Goal: Task Accomplishment & Management: Manage account settings

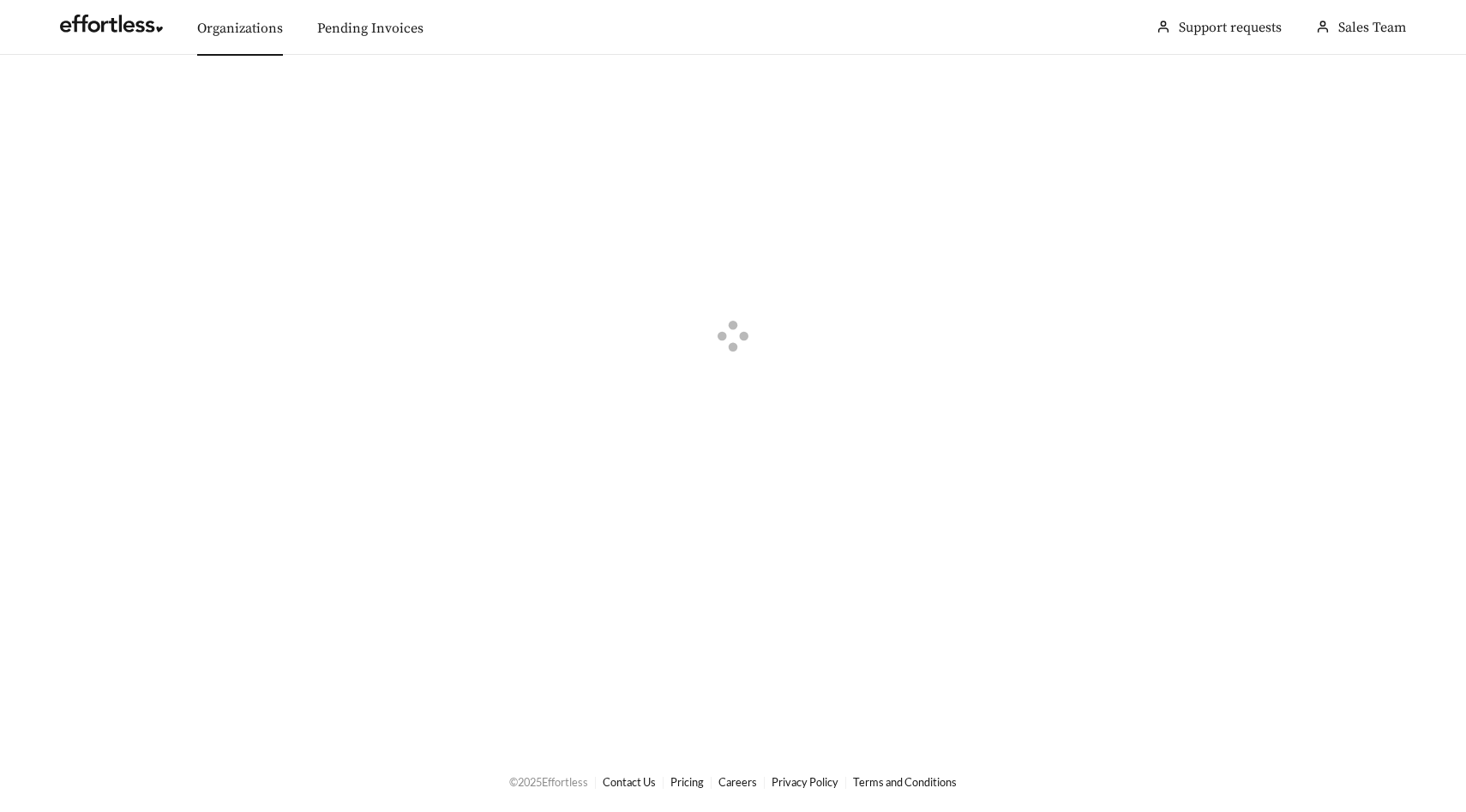
click at [229, 34] on link "Organizations" at bounding box center [240, 28] width 86 height 18
click at [65, 95] on div "button" at bounding box center [71, 96] width 16 height 16
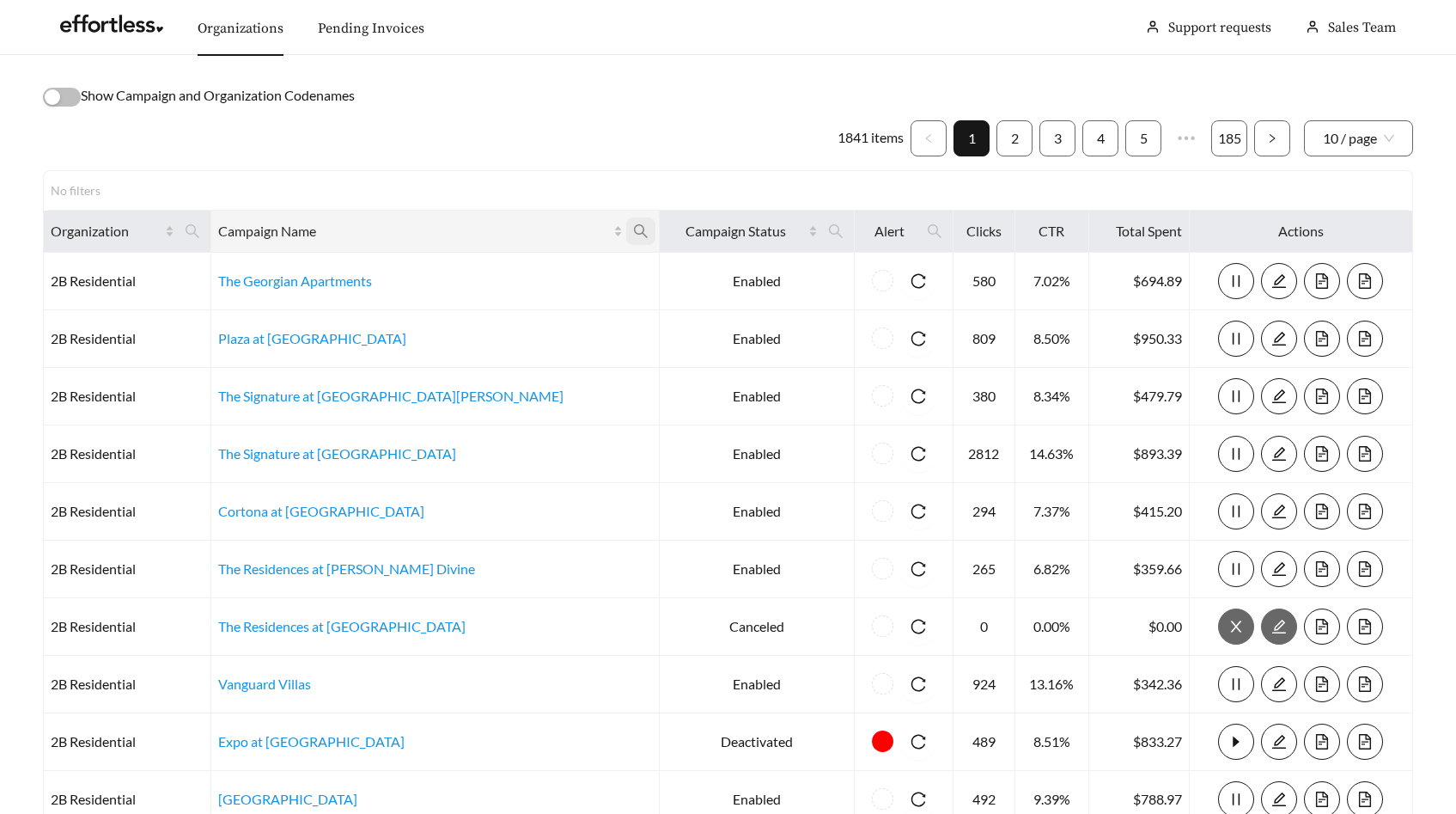
click at [633, 235] on icon "search" at bounding box center [640, 231] width 16 height 16
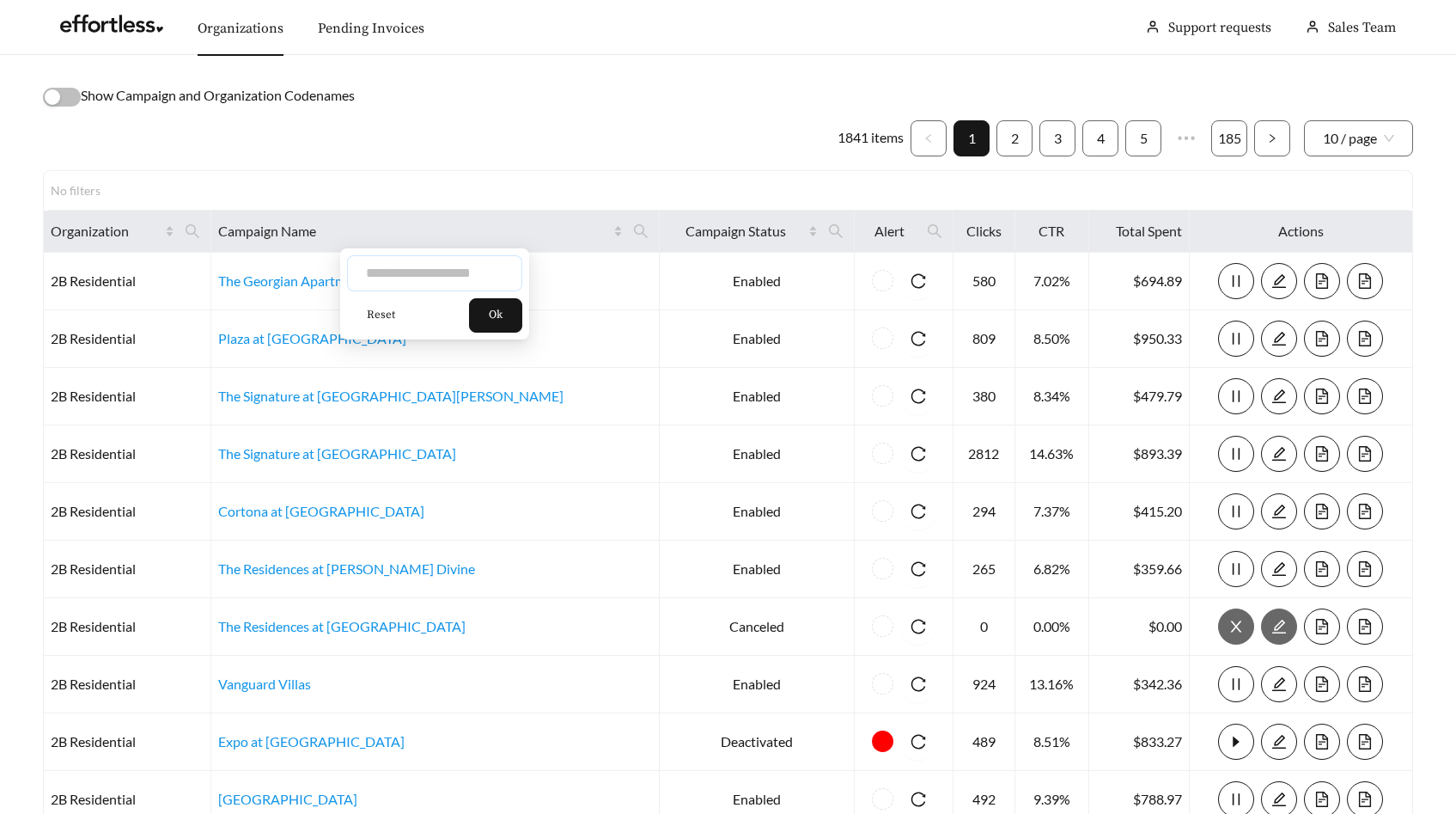
click at [472, 274] on input "text" at bounding box center [435, 273] width 175 height 36
type input "*"
click at [200, 224] on icon "search" at bounding box center [192, 231] width 16 height 16
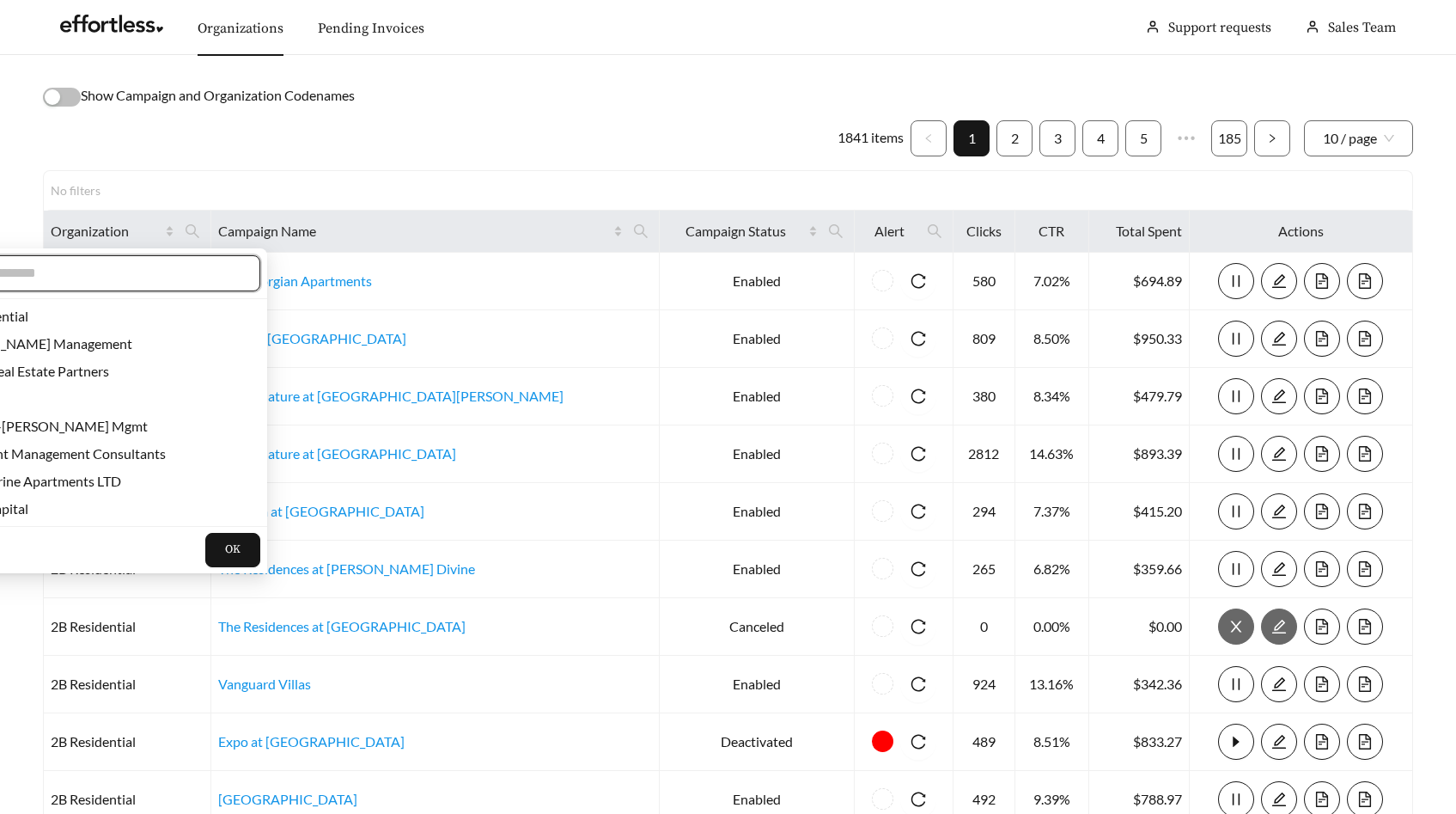
click at [170, 282] on input "text" at bounding box center [95, 273] width 295 height 20
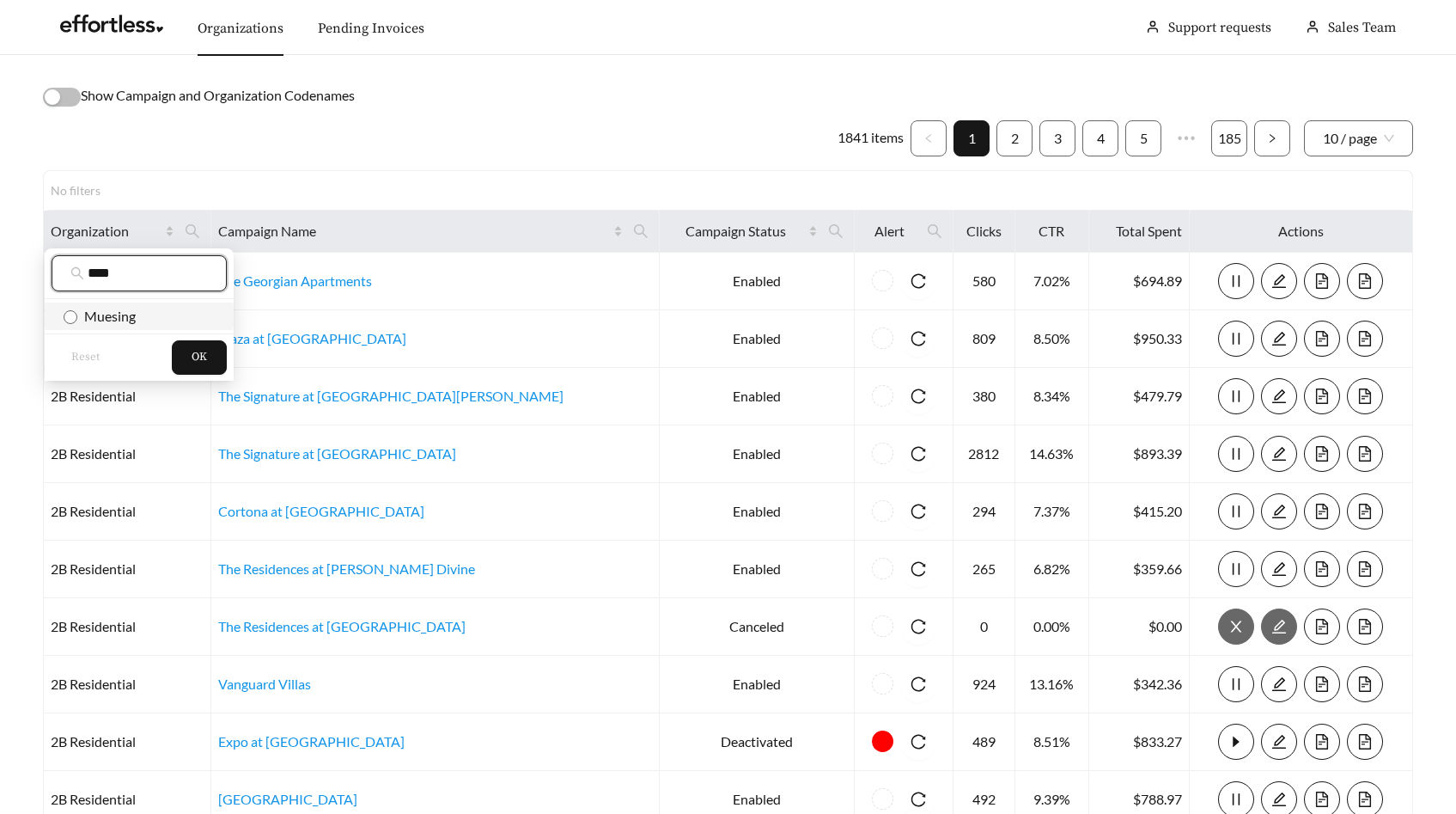
type input "****"
click at [117, 315] on span "Muesing" at bounding box center [106, 316] width 58 height 17
click at [190, 352] on button "OK" at bounding box center [198, 357] width 55 height 34
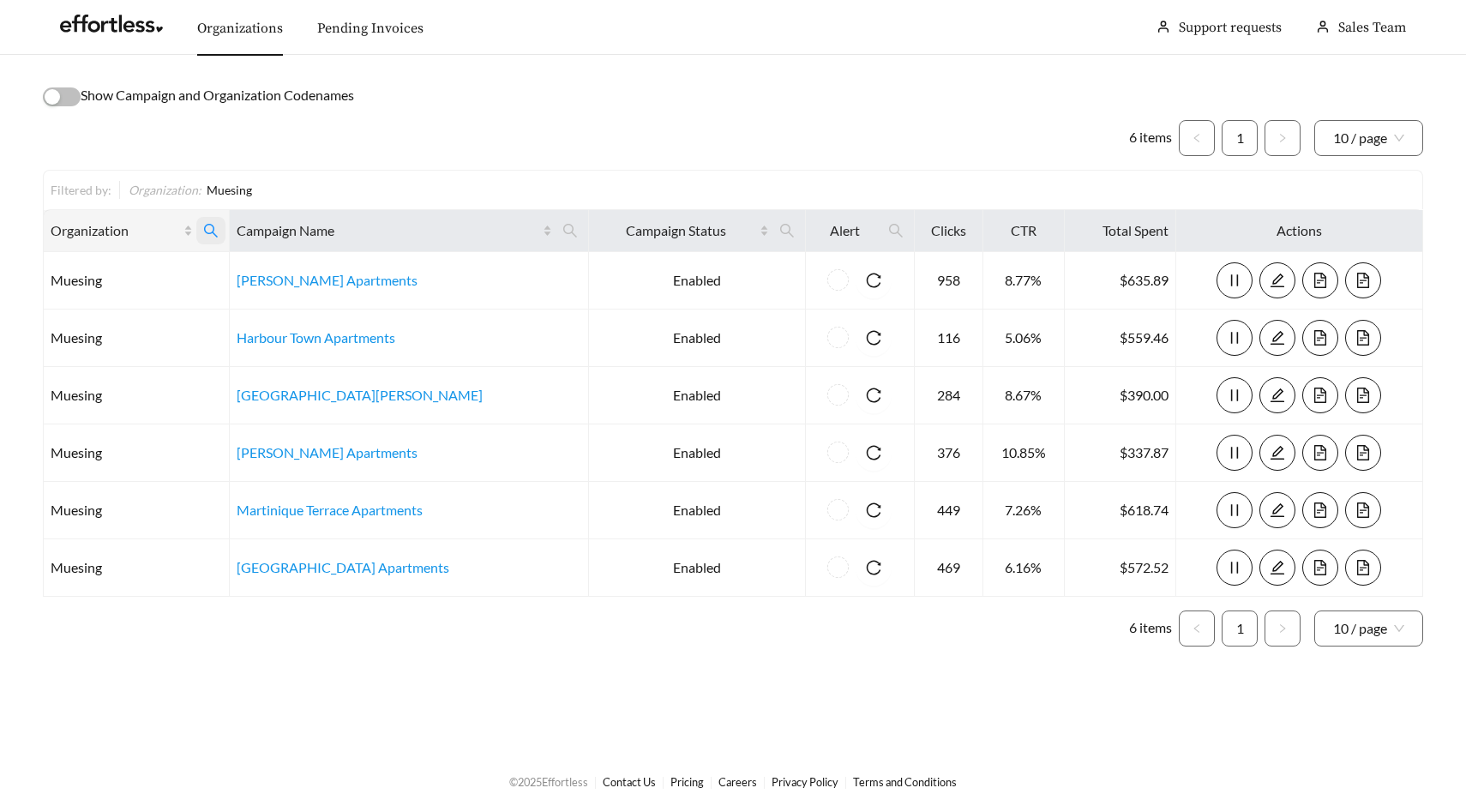
click at [217, 225] on icon "search" at bounding box center [211, 230] width 14 height 14
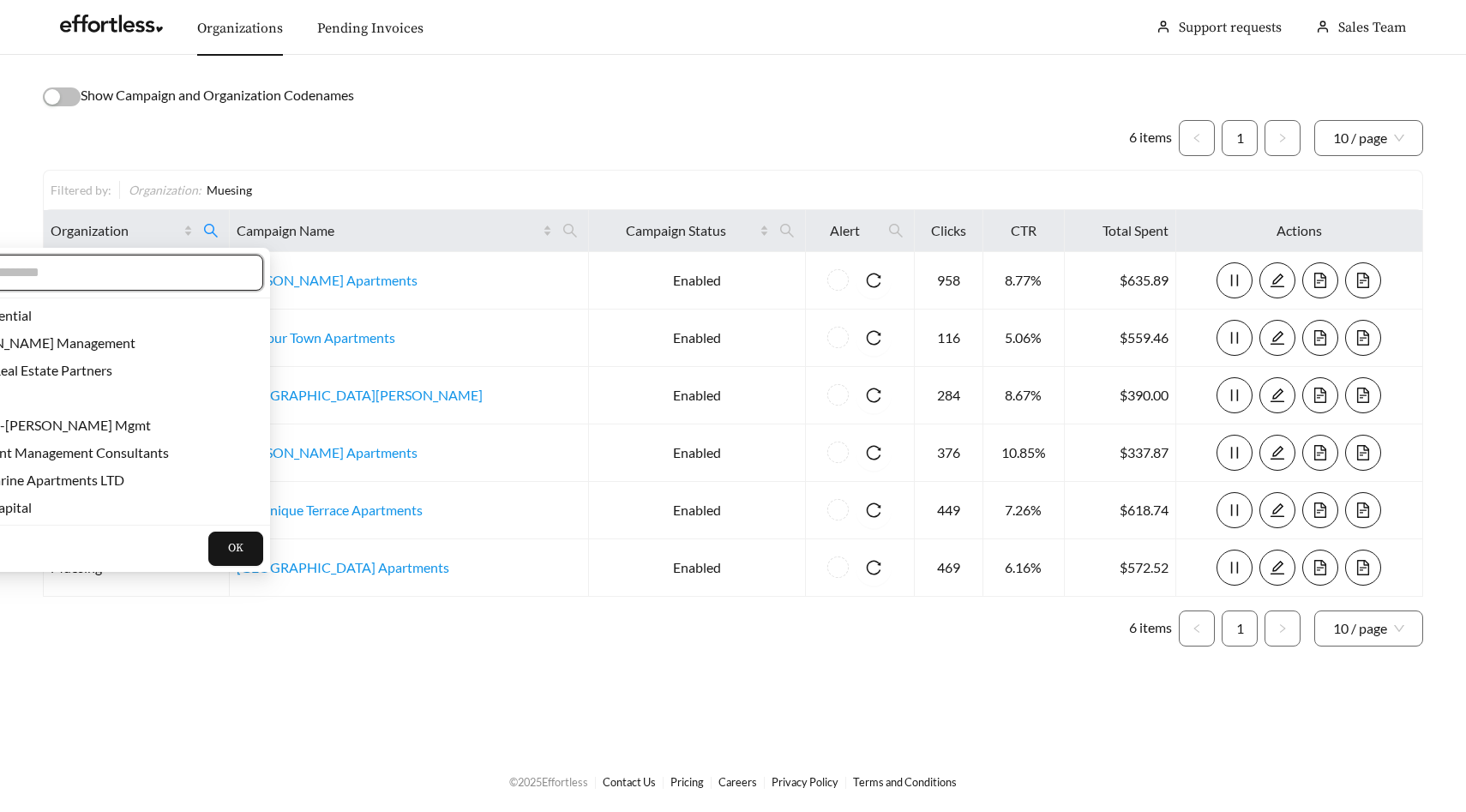
click at [171, 277] on input "text" at bounding box center [97, 273] width 294 height 20
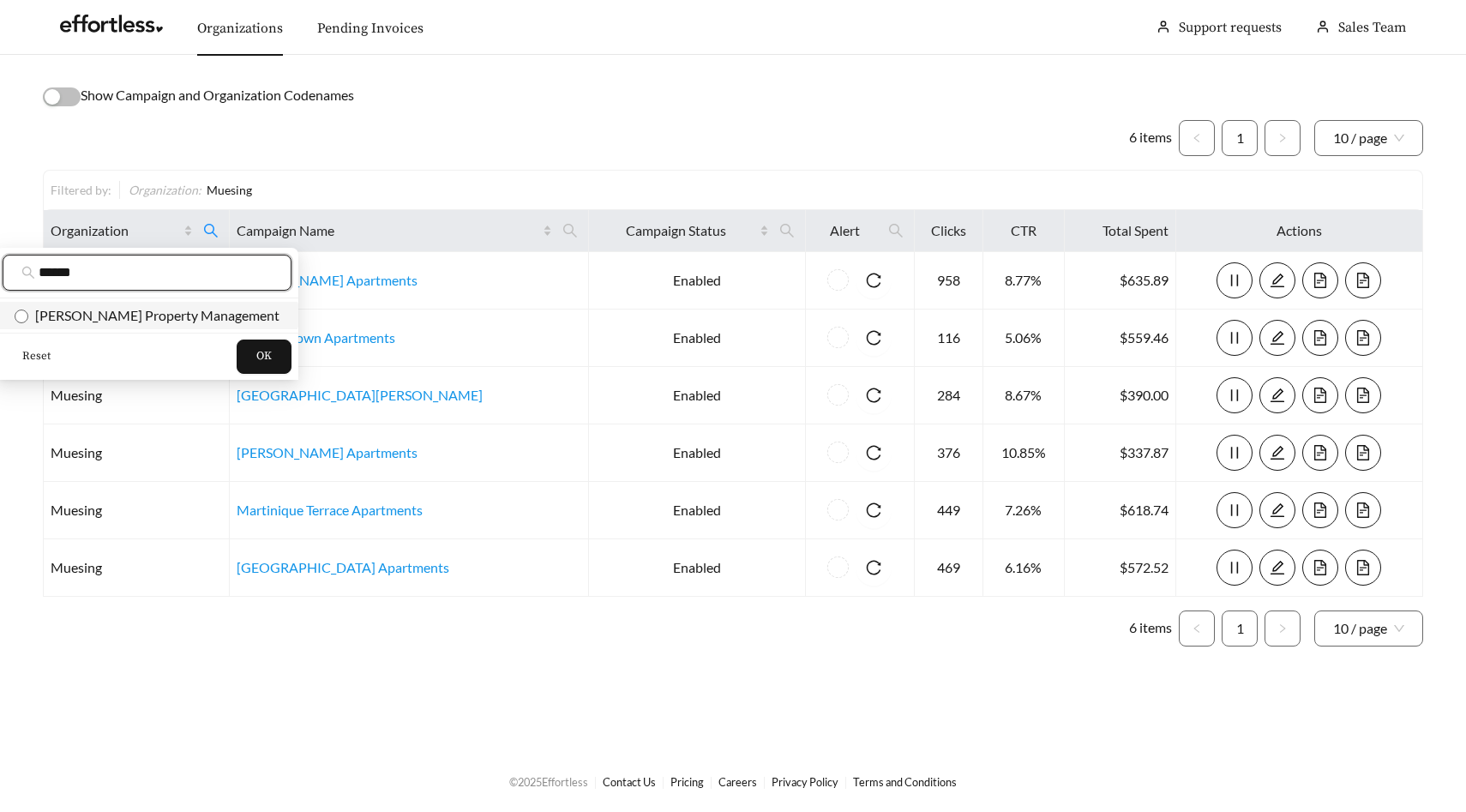
type input "******"
click at [172, 313] on span "Herron Property Management" at bounding box center [154, 315] width 252 height 17
click at [237, 347] on button "OK" at bounding box center [264, 356] width 55 height 34
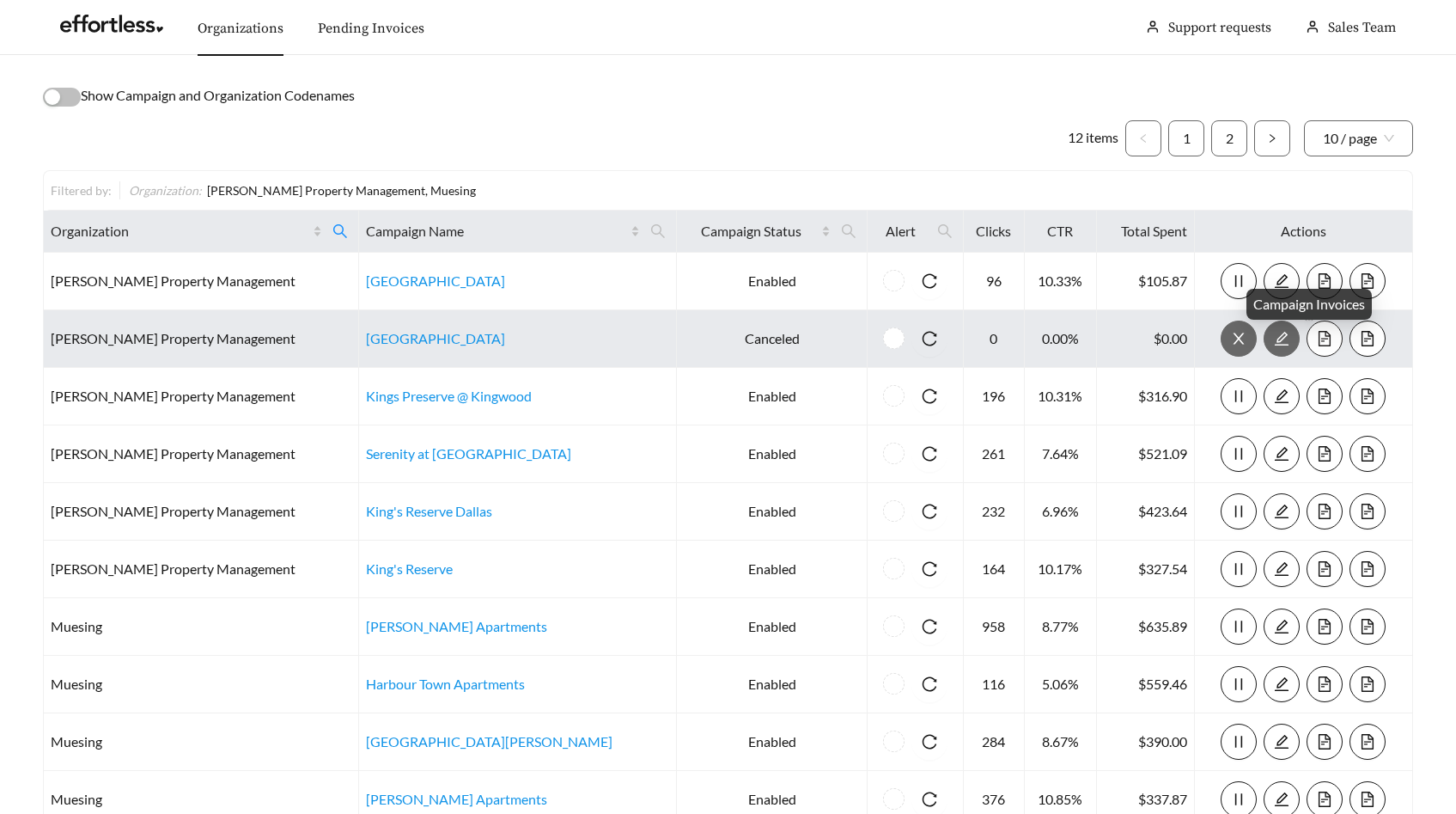
click at [1319, 336] on icon "file-text" at bounding box center [1324, 338] width 12 height 16
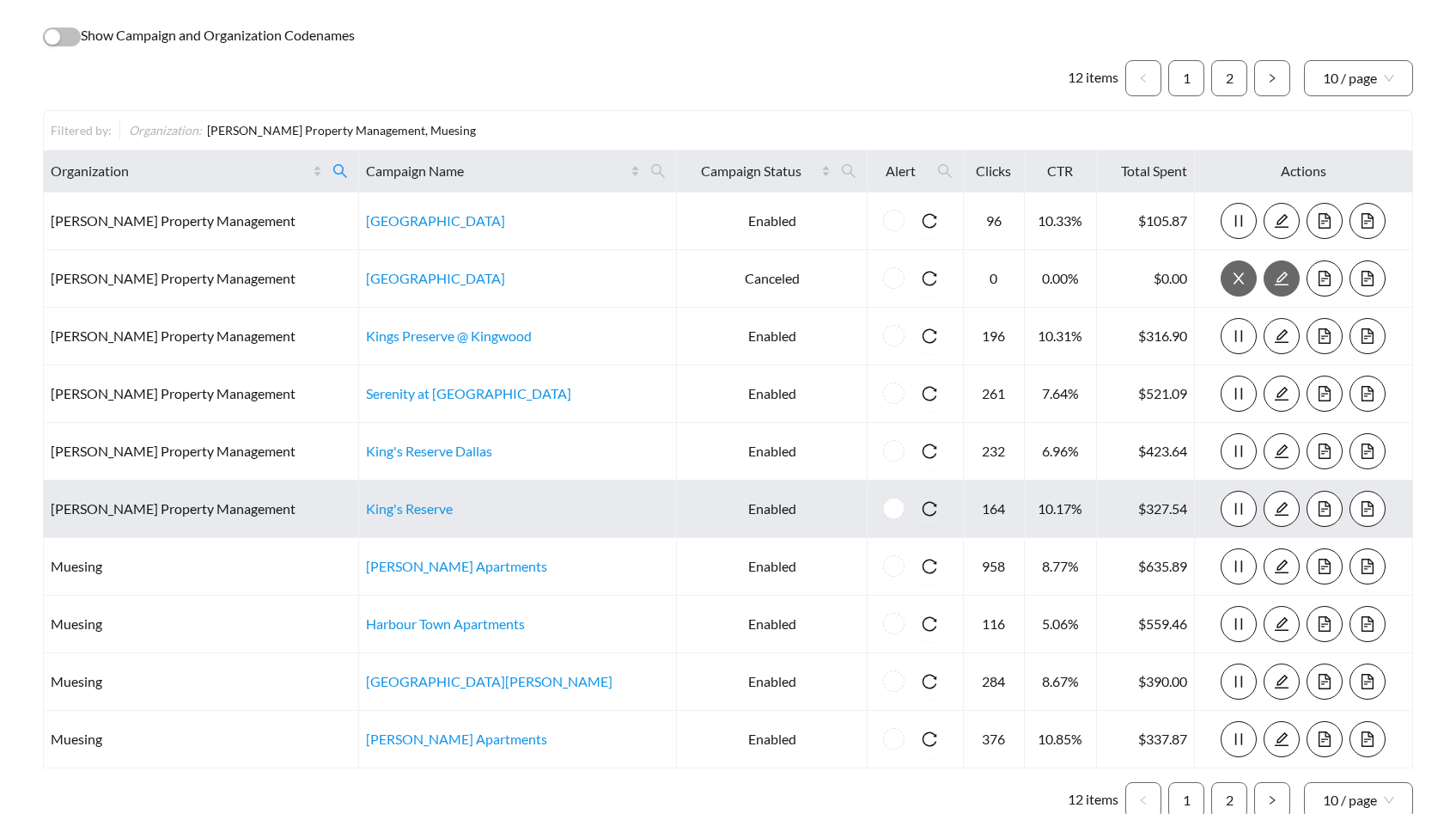
scroll to position [171, 0]
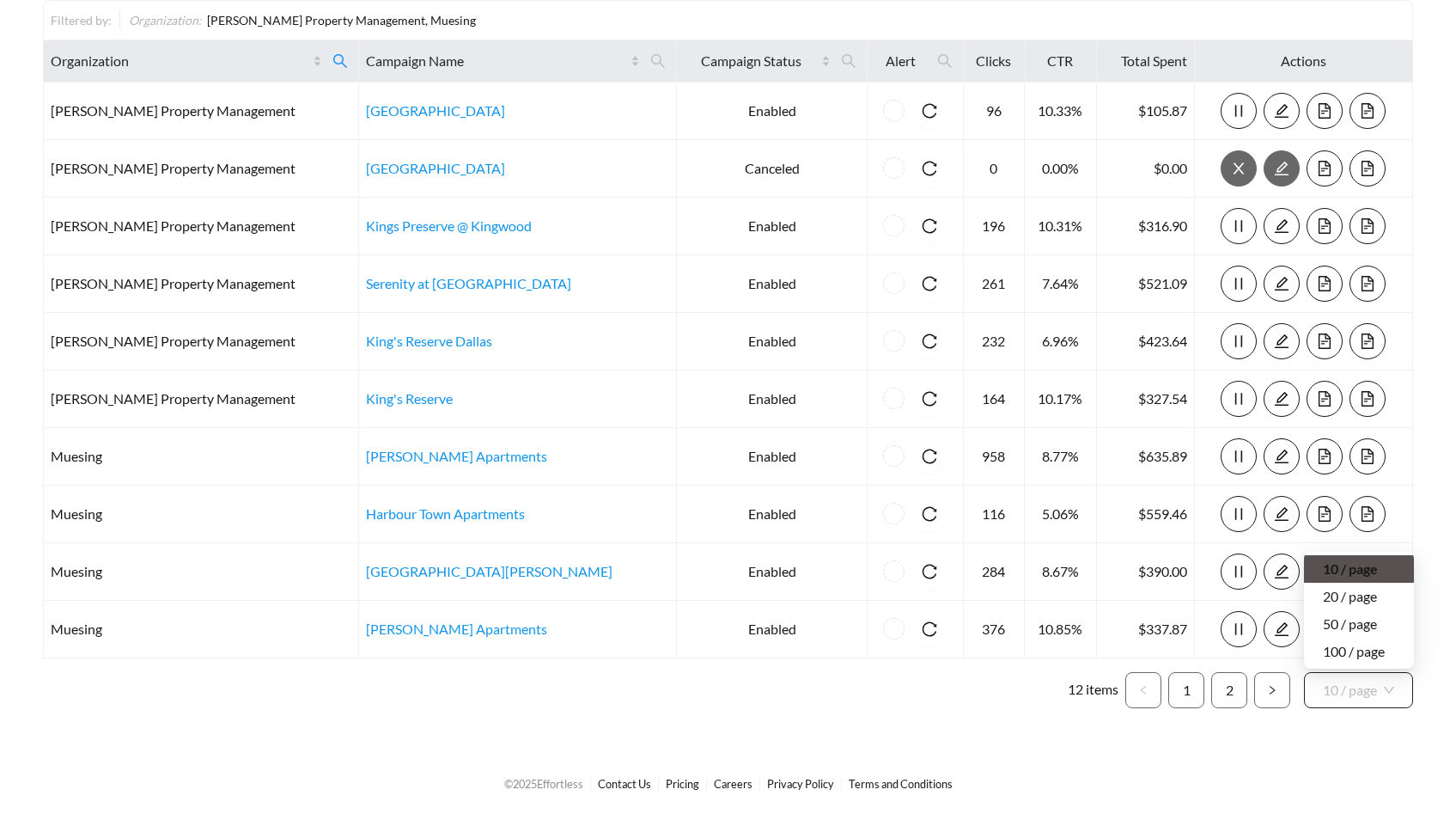
click at [1348, 689] on span "10 / page" at bounding box center [1359, 690] width 71 height 34
click at [1386, 601] on div "20 / page" at bounding box center [1360, 596] width 72 height 19
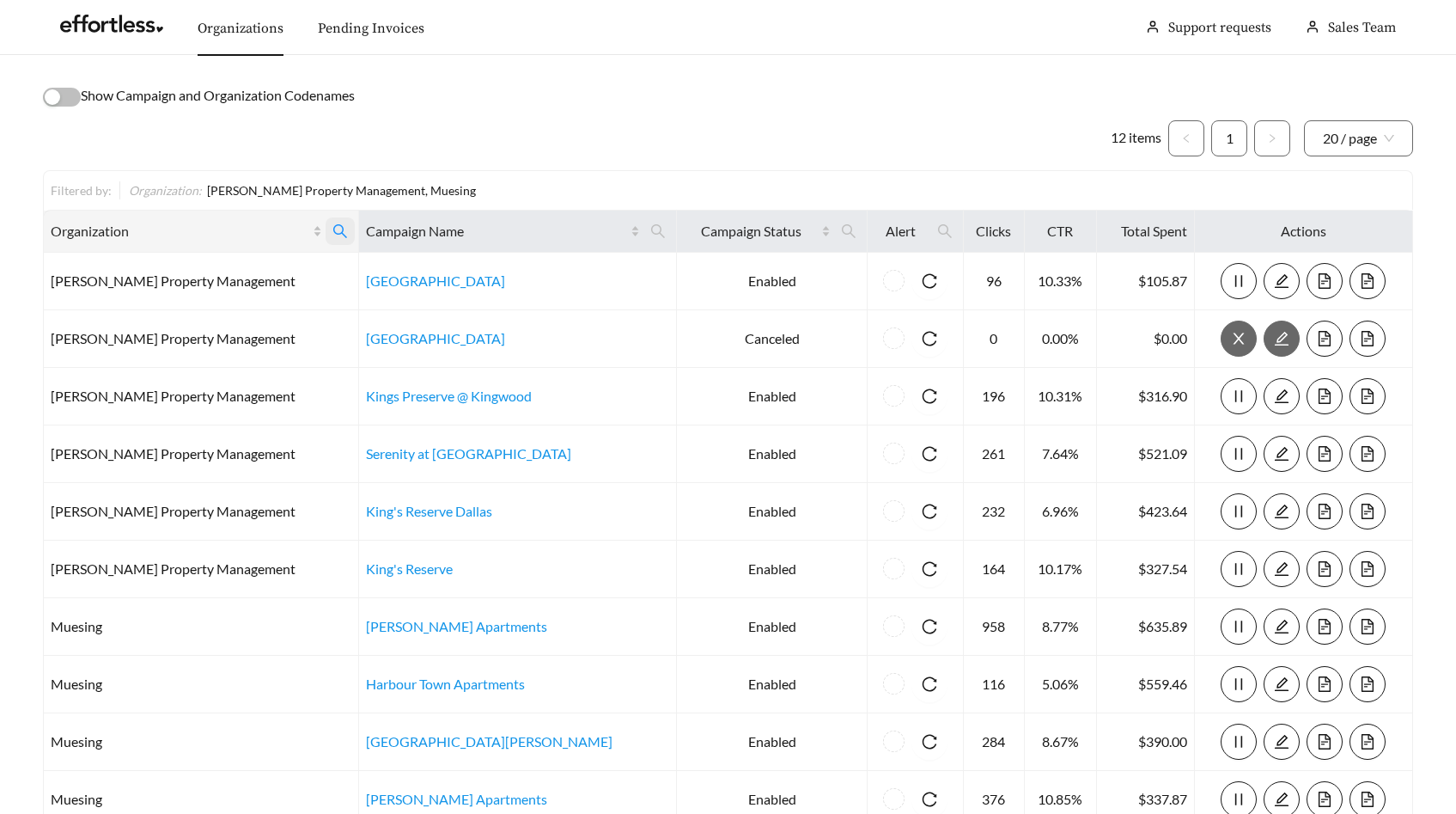
click at [333, 228] on icon "search" at bounding box center [340, 231] width 16 height 16
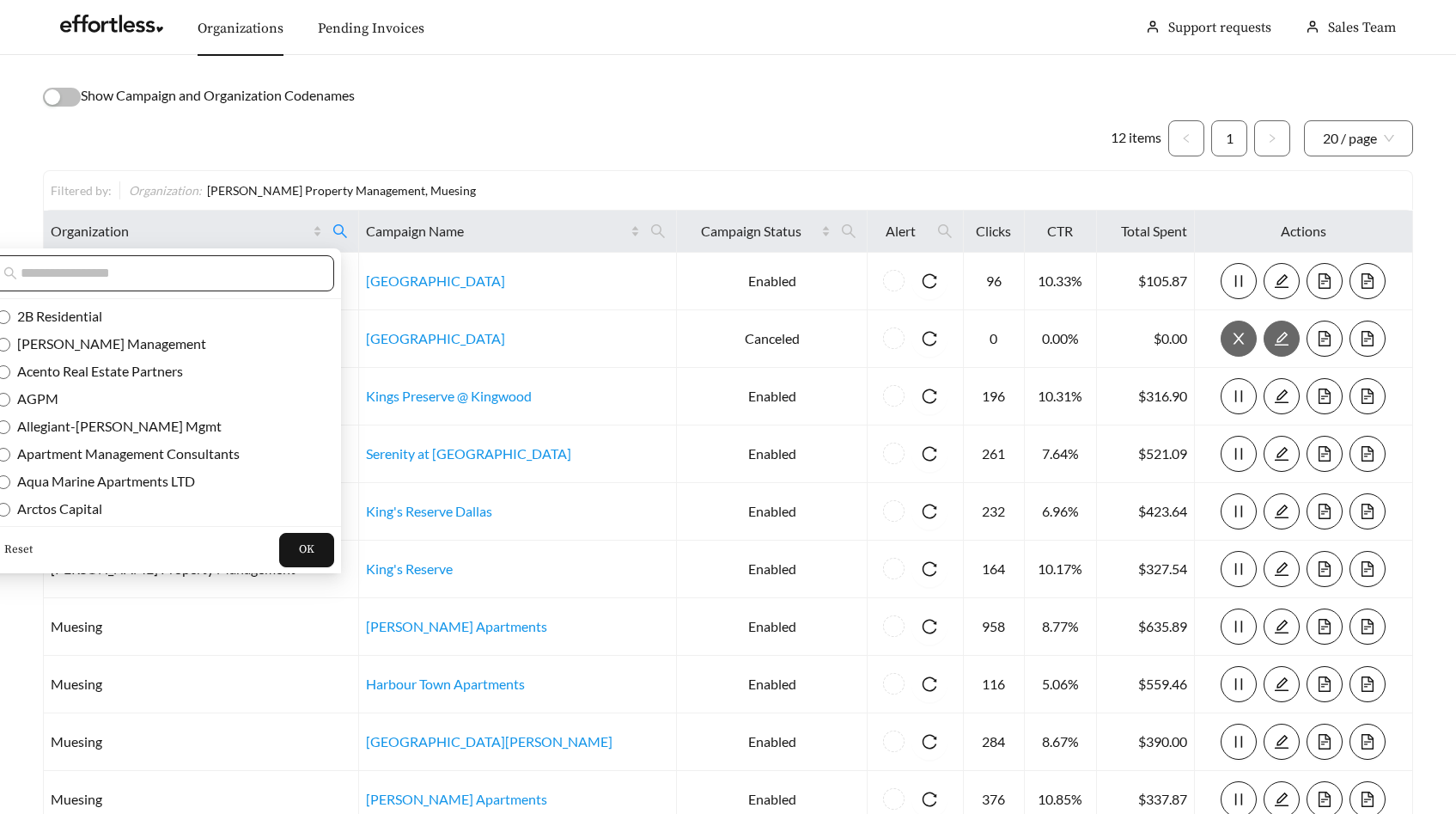
click at [260, 261] on span at bounding box center [158, 273] width 349 height 36
click at [13, 546] on span "Reset" at bounding box center [19, 550] width 29 height 18
click at [299, 553] on span "OK" at bounding box center [307, 550] width 16 height 18
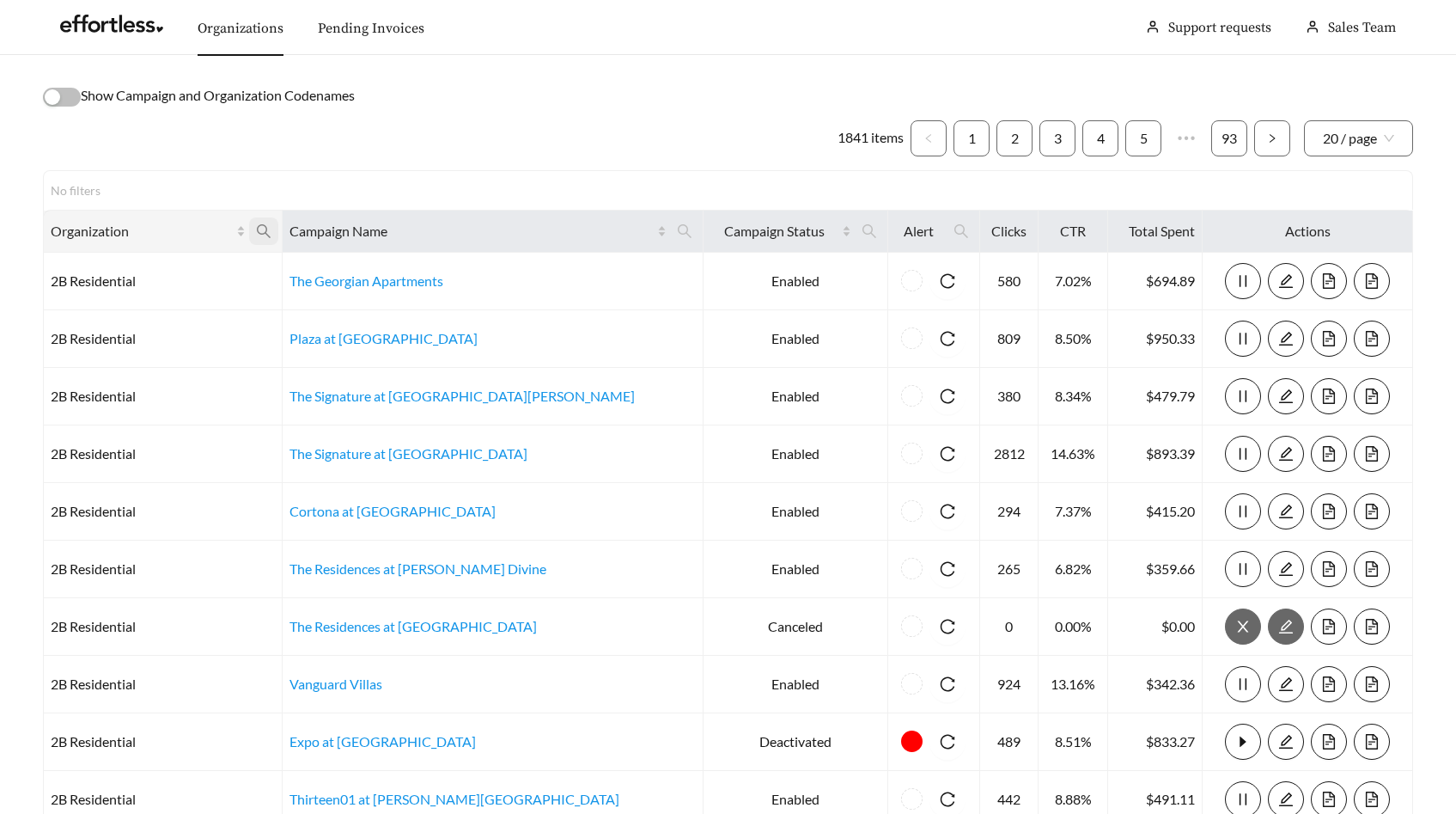
click at [272, 226] on icon "search" at bounding box center [263, 231] width 16 height 16
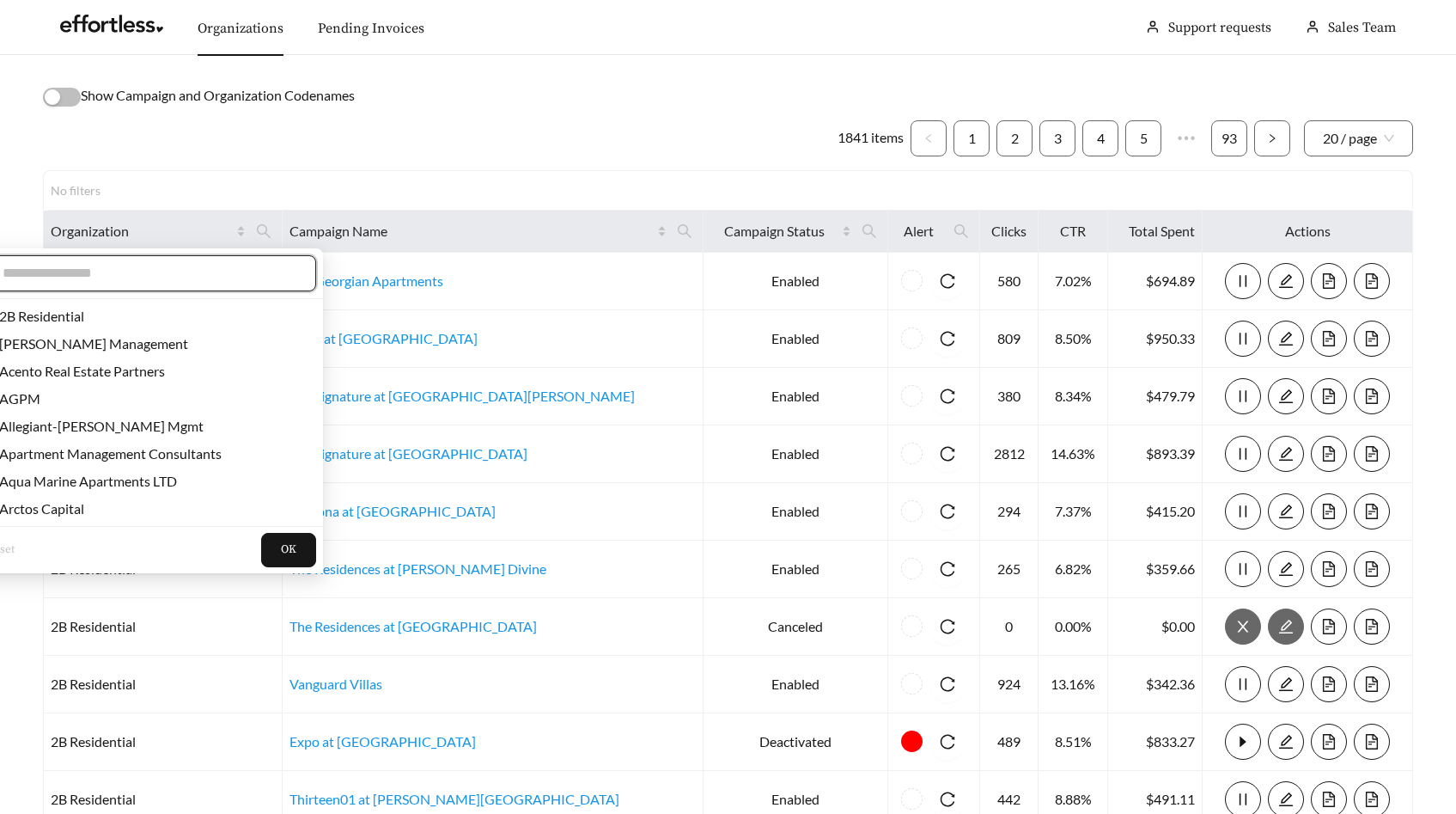
click at [226, 265] on input "text" at bounding box center [150, 273] width 295 height 20
type input "*"
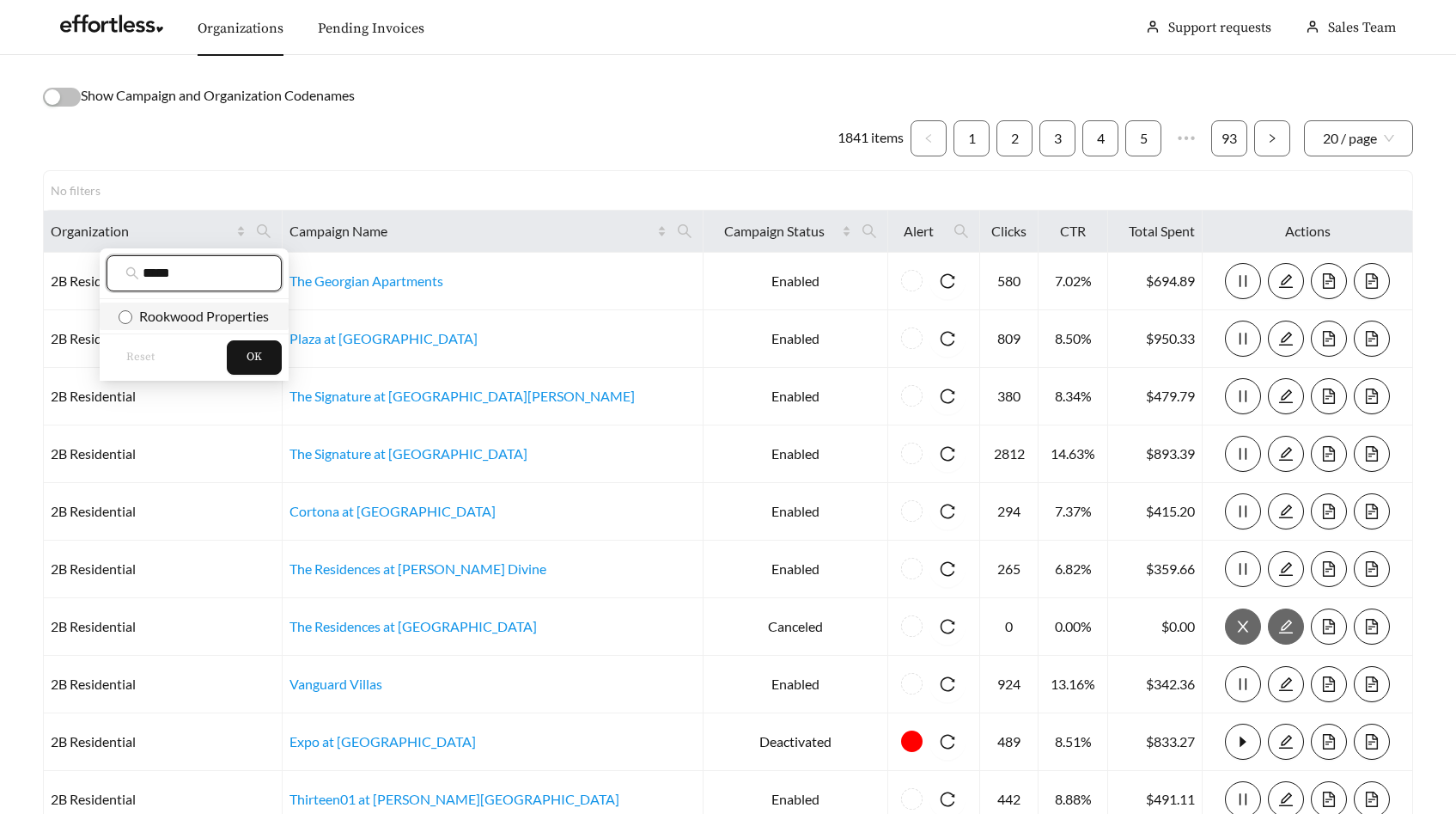
type input "*****"
click at [233, 311] on span "Rookwood Properties" at bounding box center [200, 316] width 136 height 17
click at [252, 354] on span "OK" at bounding box center [254, 357] width 16 height 18
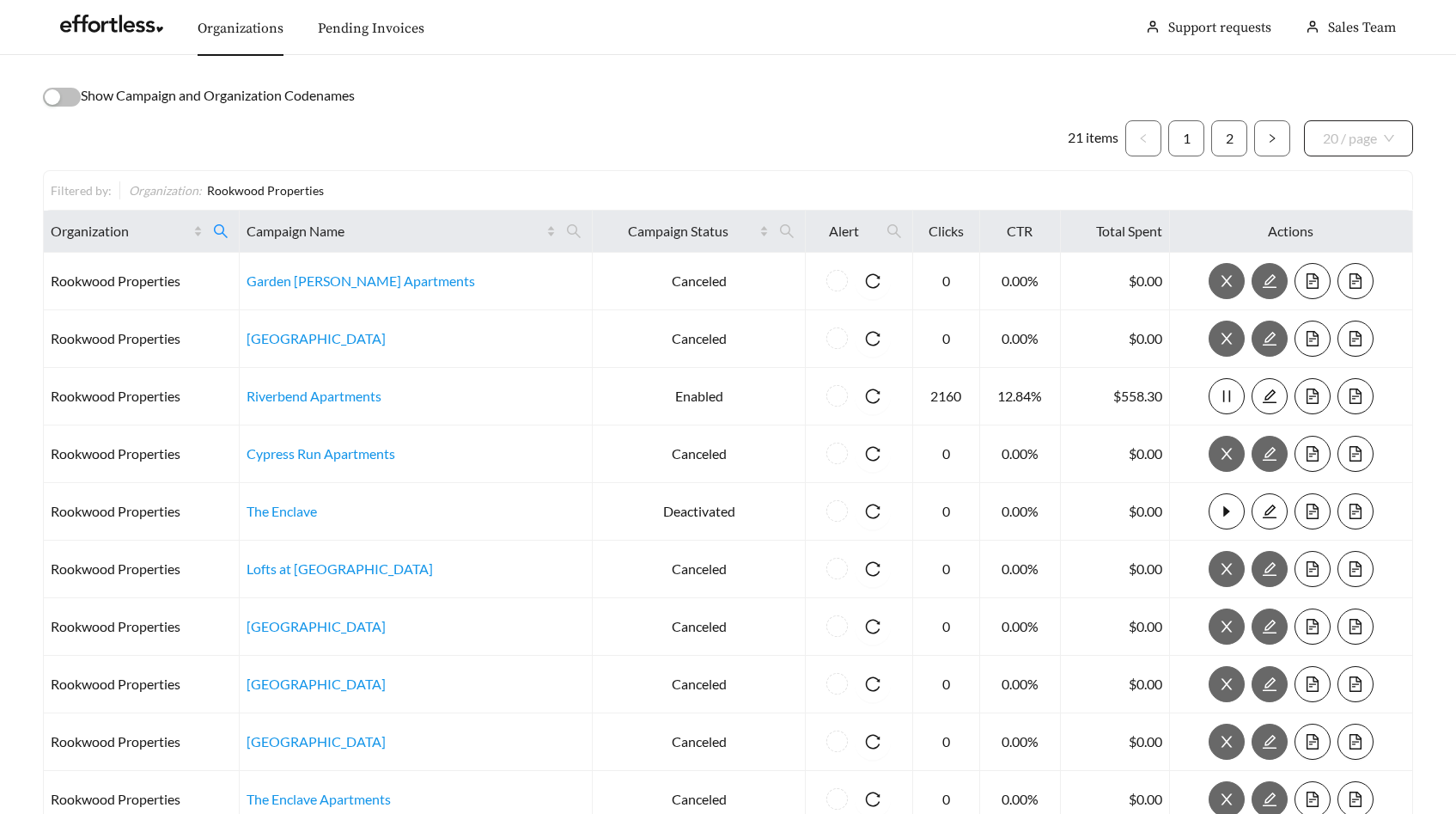
click at [1386, 140] on span "20 / page" at bounding box center [1359, 138] width 71 height 34
click at [1361, 226] on div "50 / page" at bounding box center [1360, 232] width 72 height 19
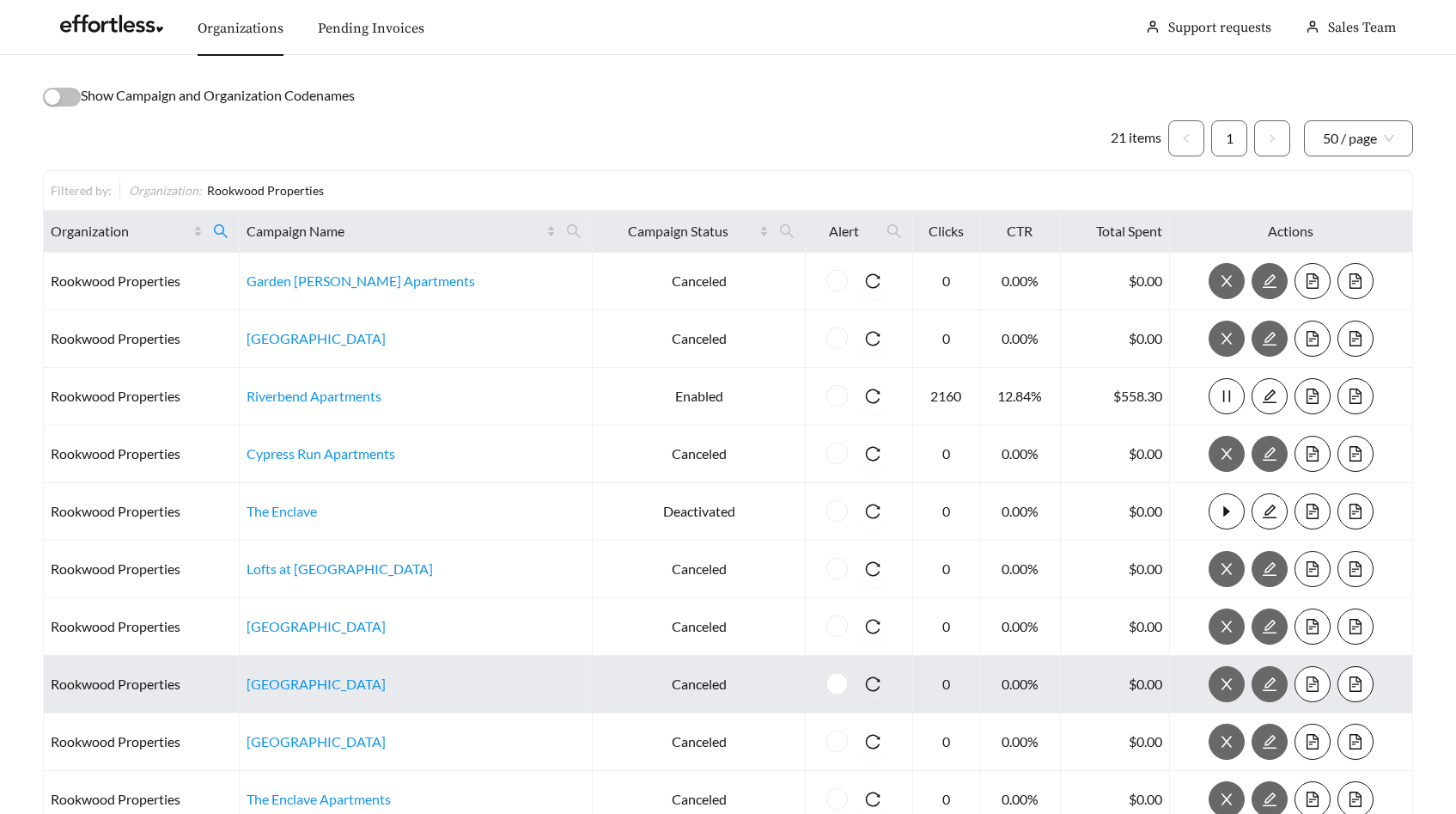
click at [1305, 686] on icon "file-text" at bounding box center [1312, 684] width 16 height 16
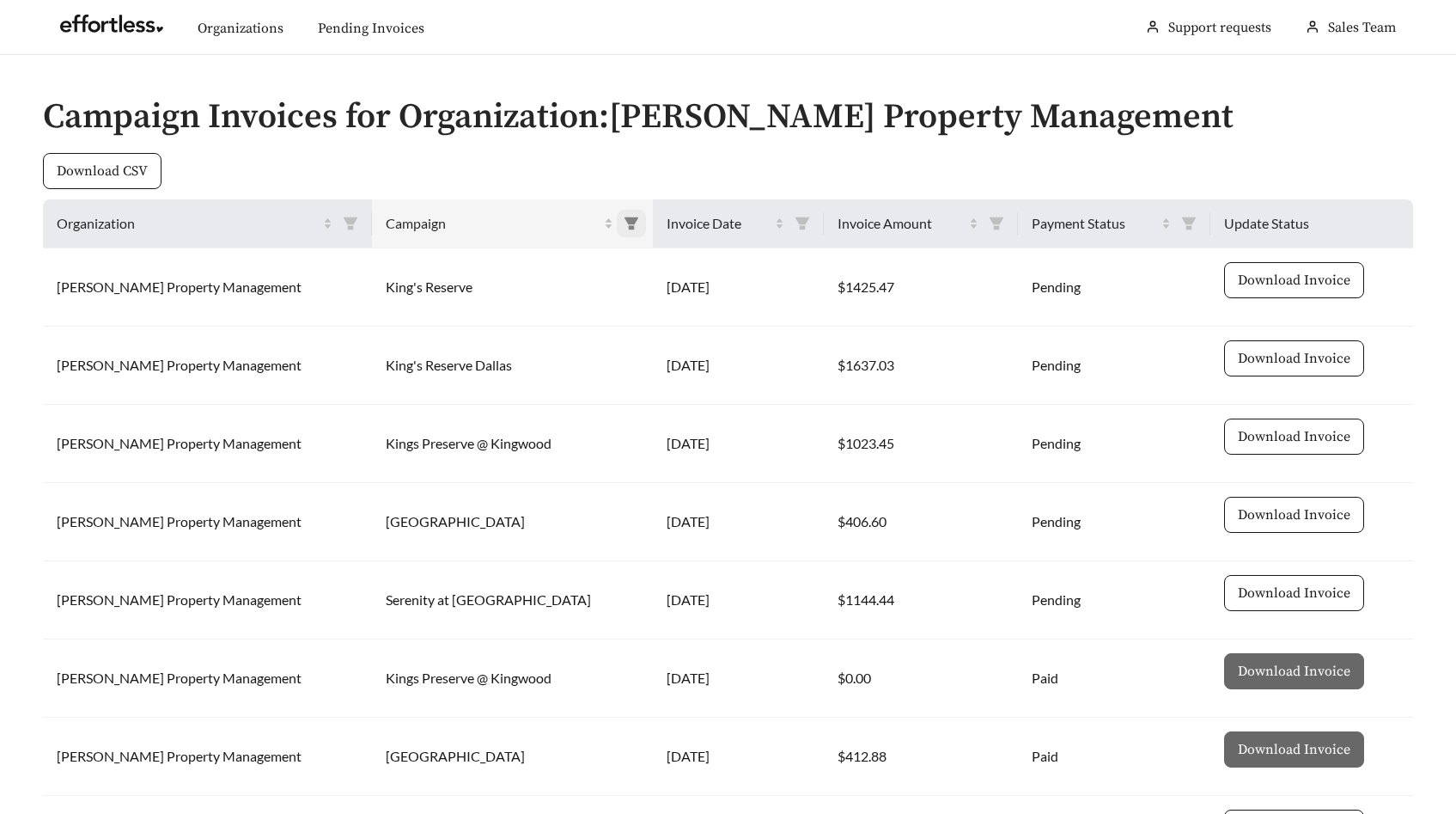
click at [624, 219] on icon "filter" at bounding box center [631, 223] width 16 height 16
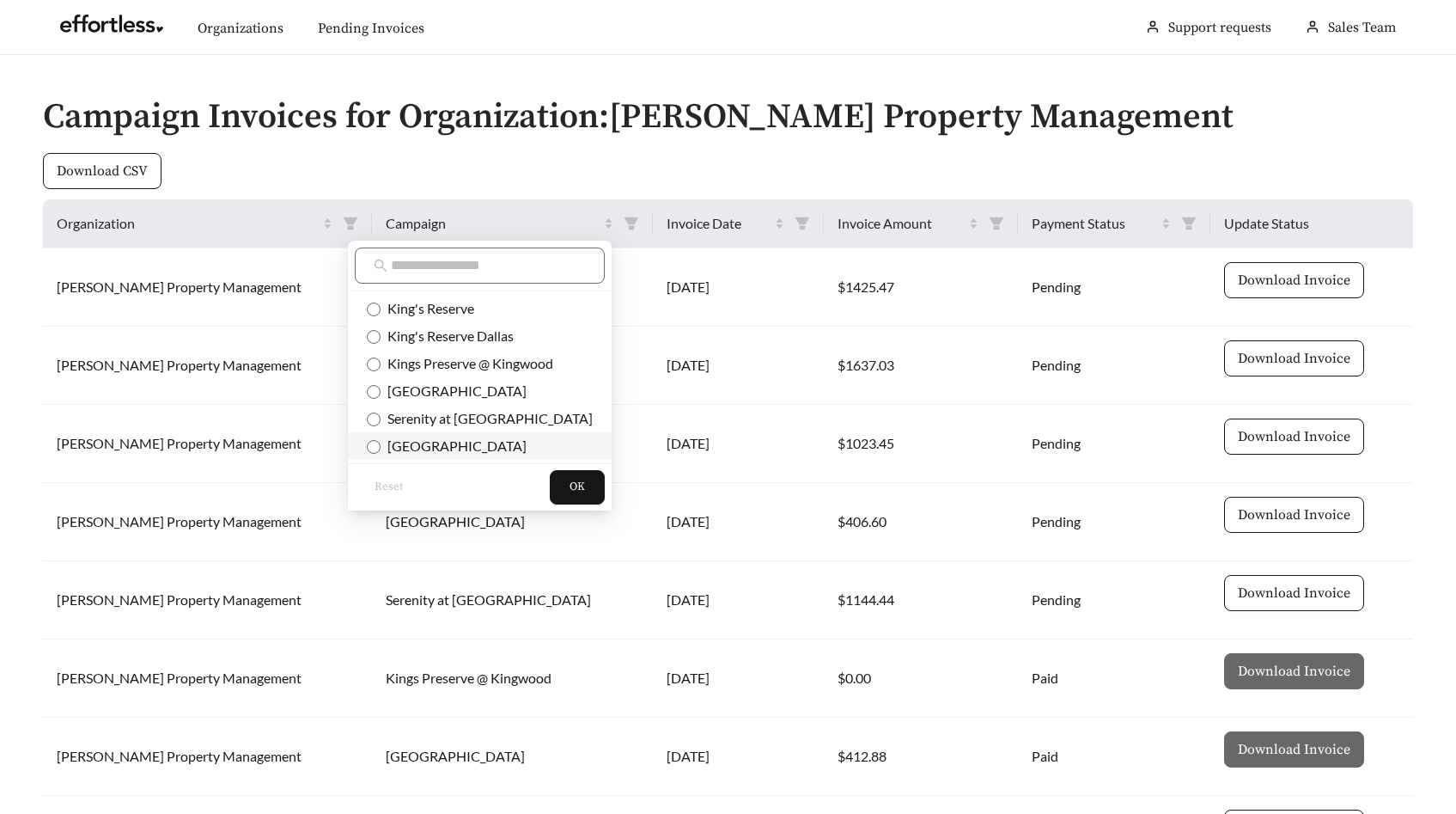
click at [454, 448] on span "Skyline Tower" at bounding box center [454, 446] width 146 height 17
click at [550, 489] on button "OK" at bounding box center [576, 487] width 55 height 34
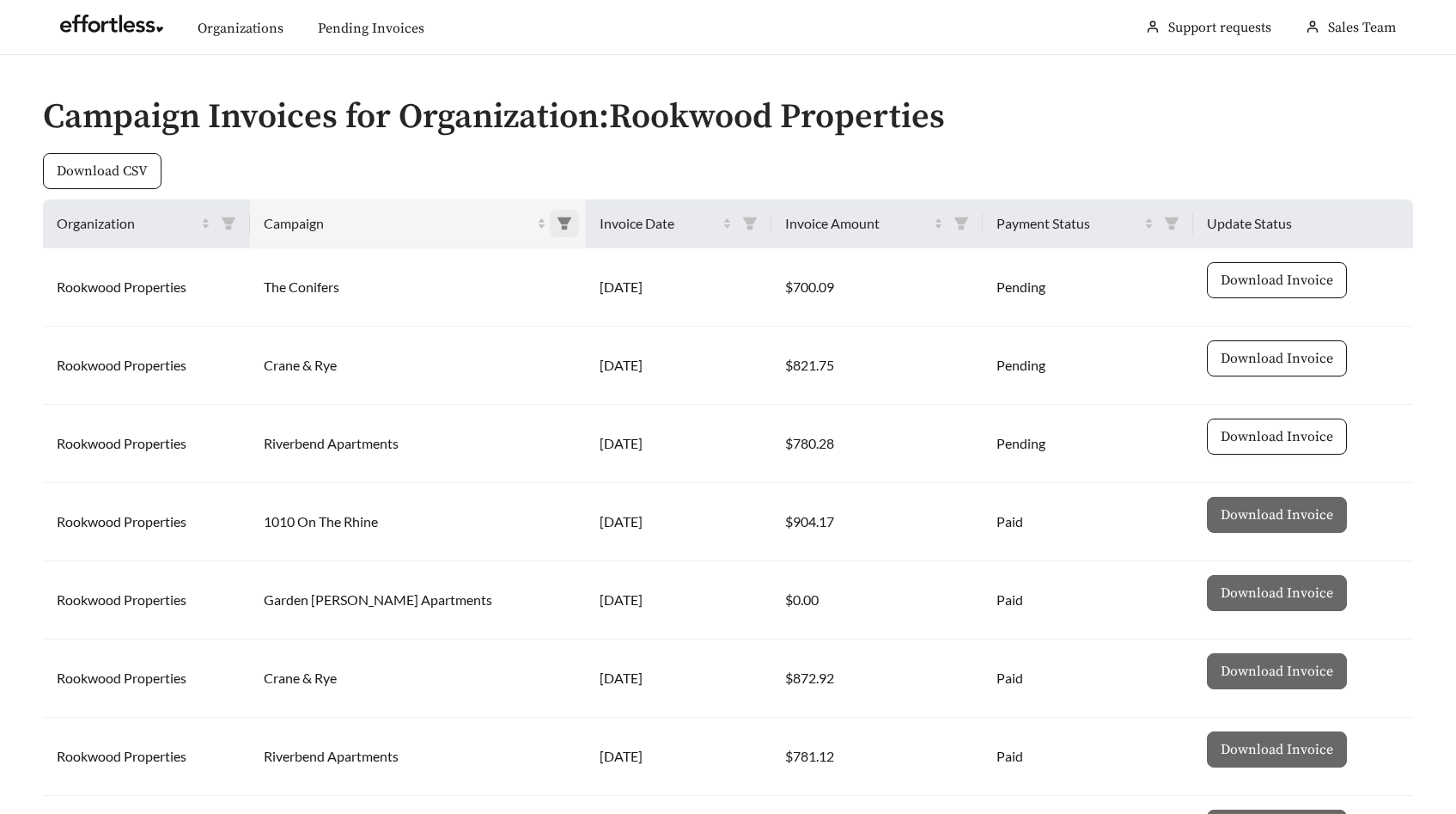
click at [550, 215] on span at bounding box center [564, 223] width 30 height 28
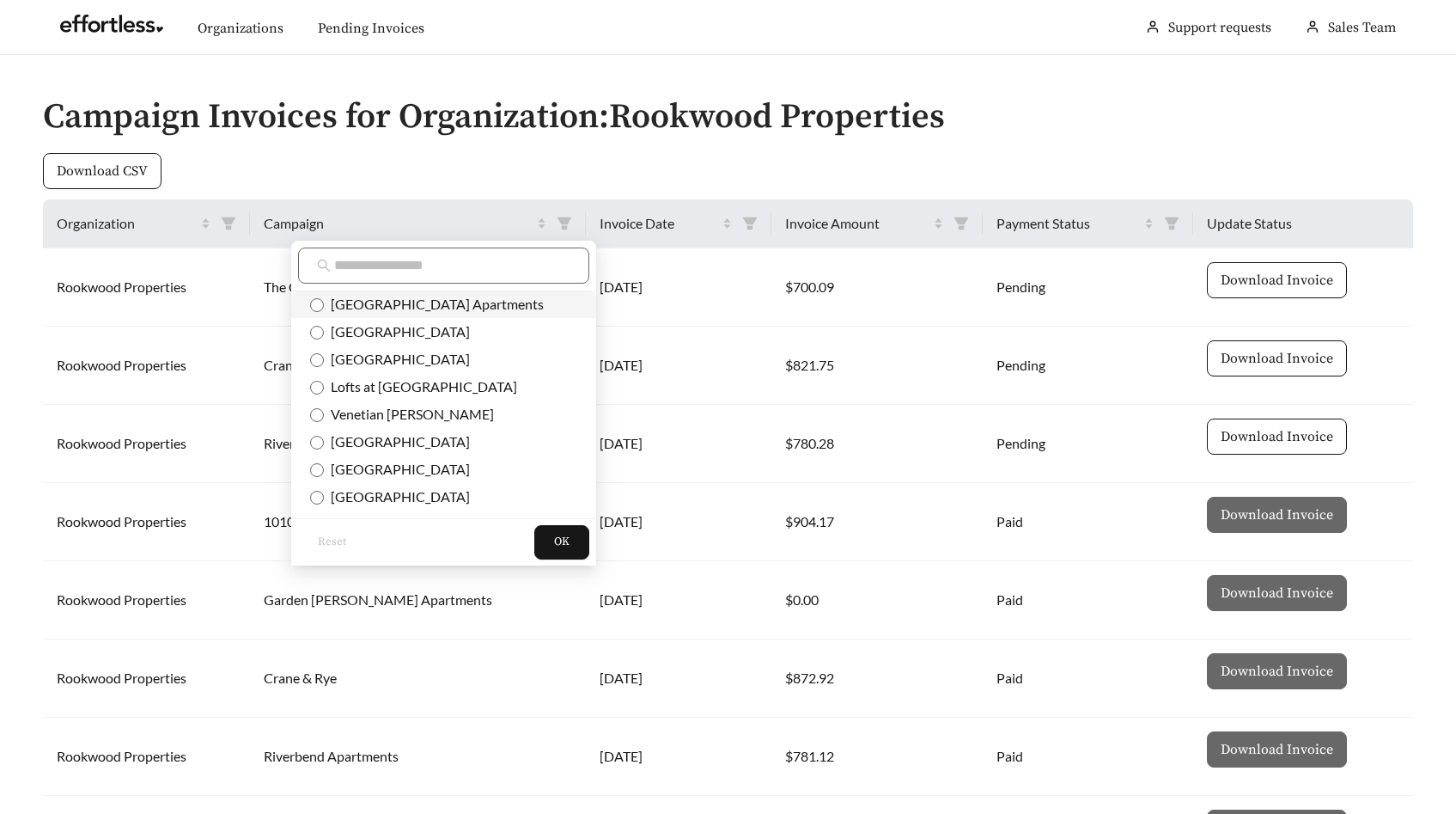
scroll to position [197, 0]
click at [414, 440] on span "[GEOGRAPHIC_DATA]" at bounding box center [398, 441] width 146 height 17
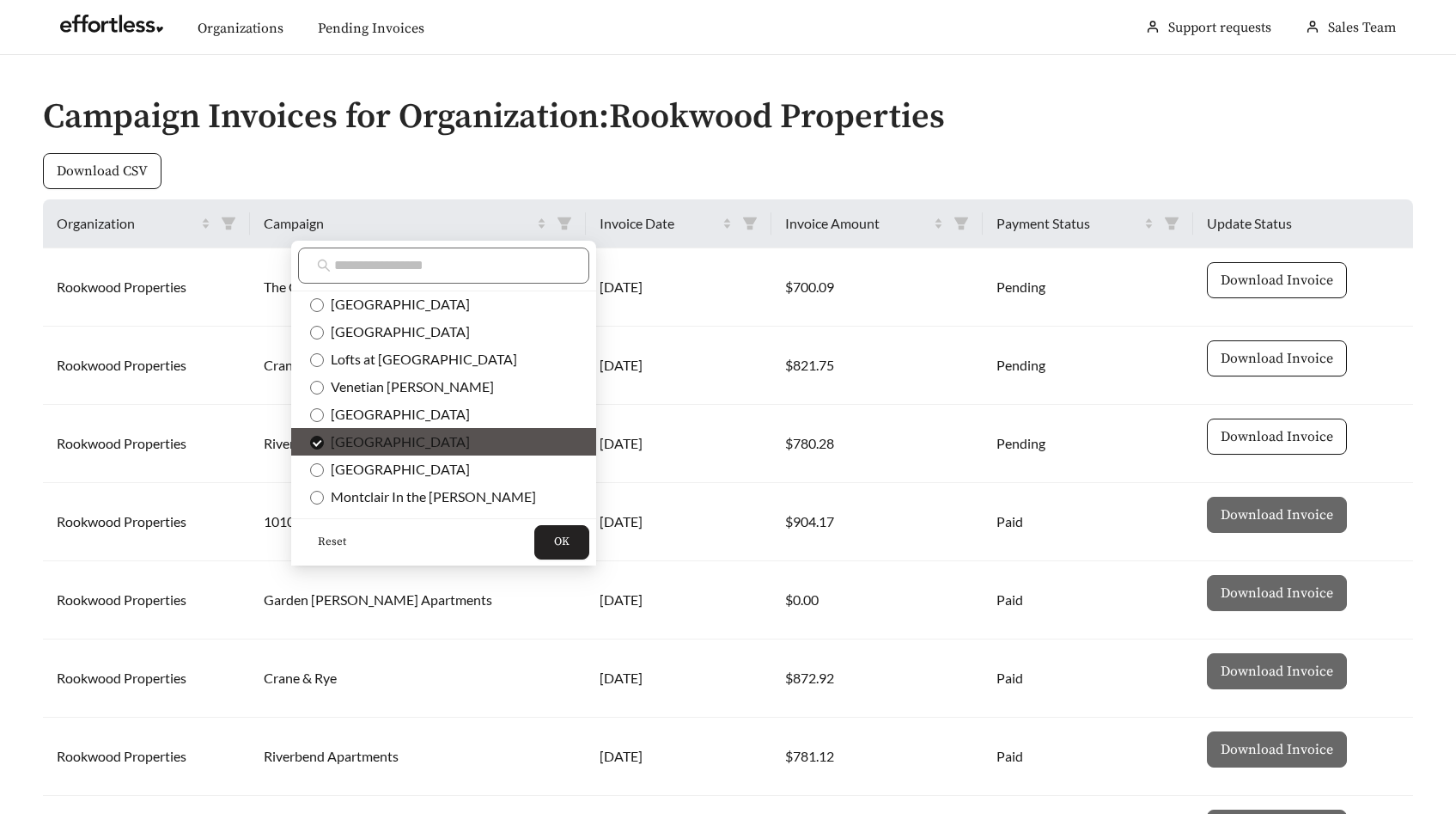
click at [554, 544] on span "OK" at bounding box center [562, 542] width 16 height 18
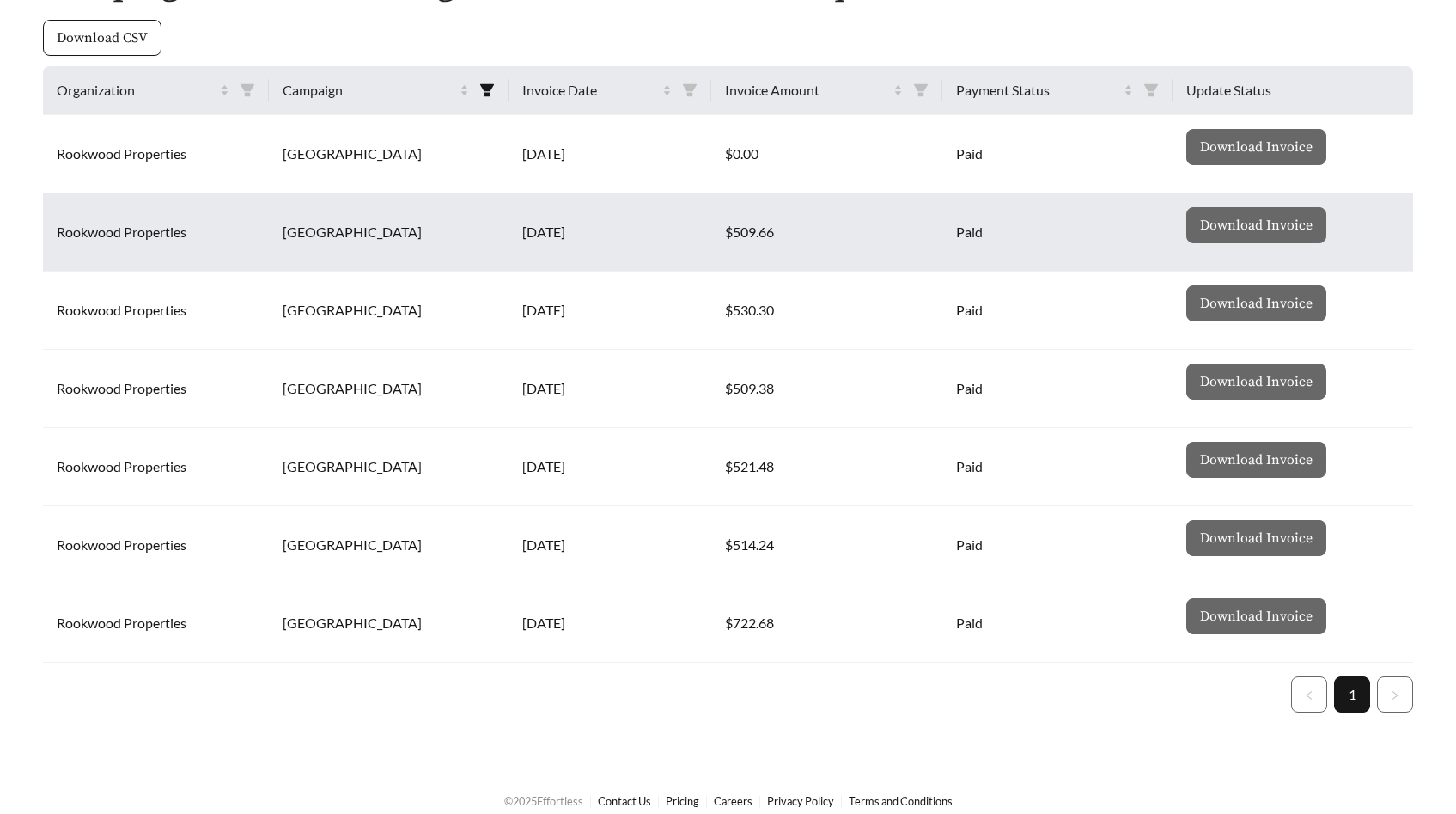
scroll to position [150, 0]
